Goal: Information Seeking & Learning: Learn about a topic

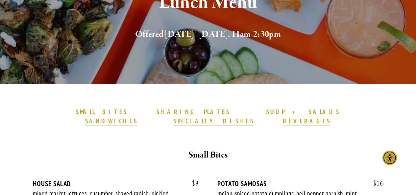
scroll to position [124, 0]
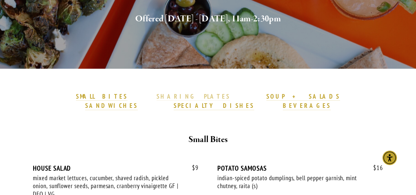
click at [157, 96] on strong "SHARING PLATES" at bounding box center [194, 96] width 74 height 8
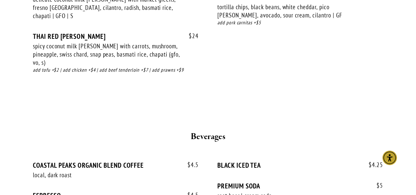
scroll to position [1423, 0]
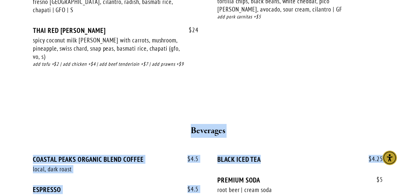
drag, startPoint x: 411, startPoint y: 133, endPoint x: 421, endPoint y: 31, distance: 101.9
click at [377, 97] on div at bounding box center [208, 107] width 341 height 21
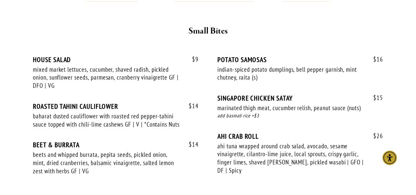
scroll to position [0, 0]
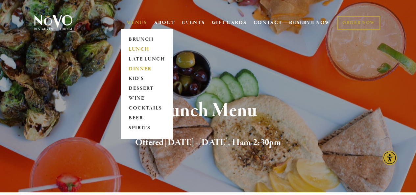
click at [135, 67] on link "DINNER" at bounding box center [146, 69] width 41 height 10
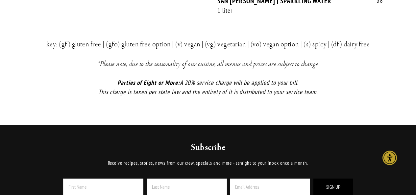
scroll to position [1633, 0]
